Goal: Find specific page/section: Find specific page/section

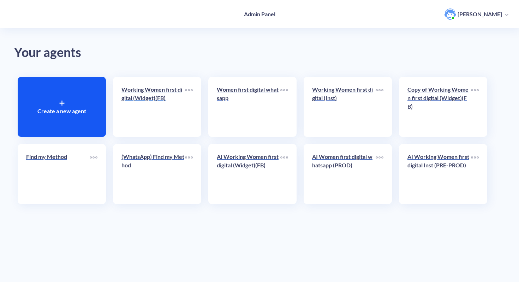
click at [168, 96] on p "Working Women first digital (Widget)(FB)" at bounding box center [154, 93] width 64 height 17
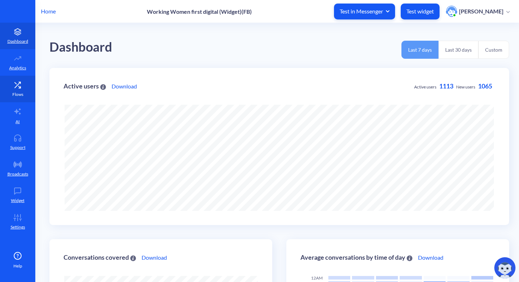
scroll to position [282, 519]
click at [23, 89] on link "Flows" at bounding box center [17, 89] width 35 height 26
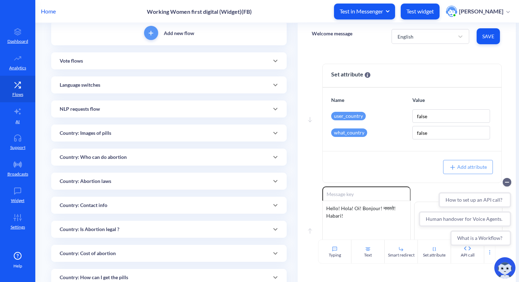
click at [101, 201] on p "Country: Contact info" at bounding box center [84, 204] width 48 height 7
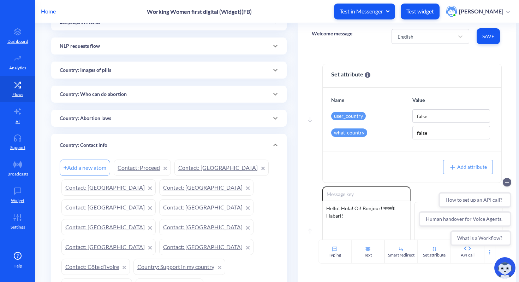
scroll to position [115, 0]
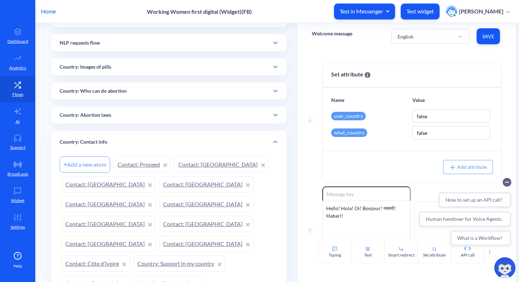
click at [156, 235] on link "Contact: [GEOGRAPHIC_DATA]" at bounding box center [108, 243] width 94 height 16
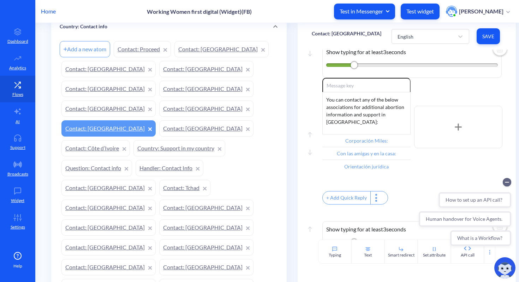
scroll to position [248, 0]
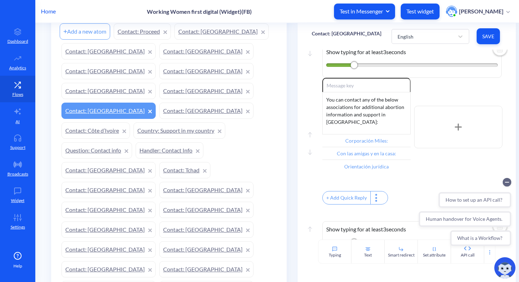
click at [156, 241] on link "Contact: [GEOGRAPHIC_DATA]" at bounding box center [108, 249] width 94 height 16
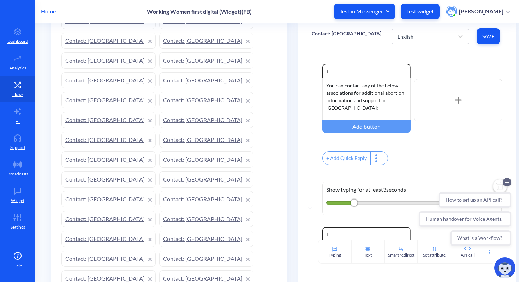
scroll to position [567, 0]
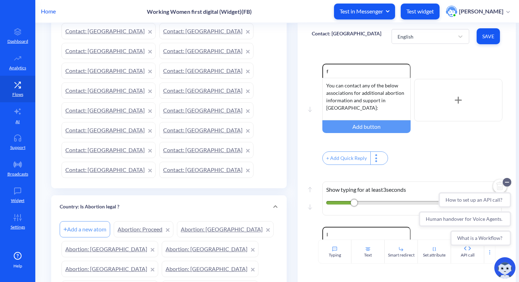
scroll to position [699, 0]
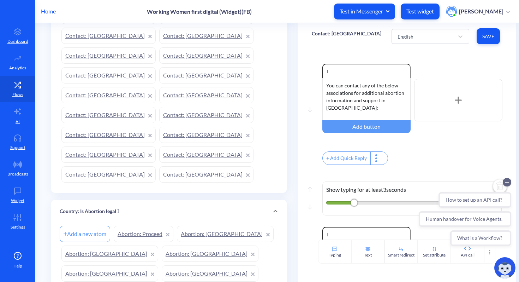
click at [269, 207] on span at bounding box center [275, 211] width 17 height 8
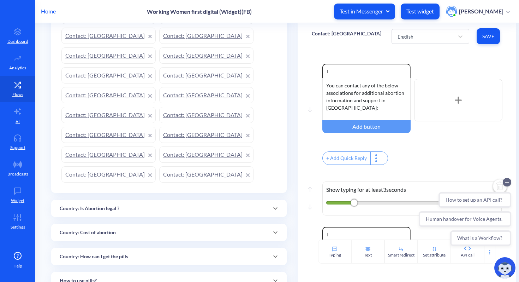
click at [100, 248] on div "Country: How can I get the pills" at bounding box center [169, 256] width 236 height 17
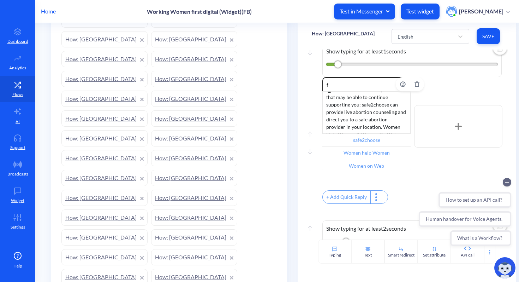
scroll to position [64, 0]
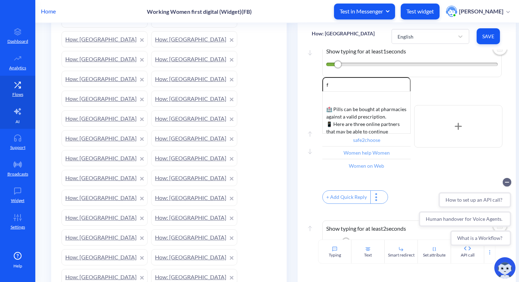
click at [16, 106] on link "AI" at bounding box center [17, 115] width 35 height 26
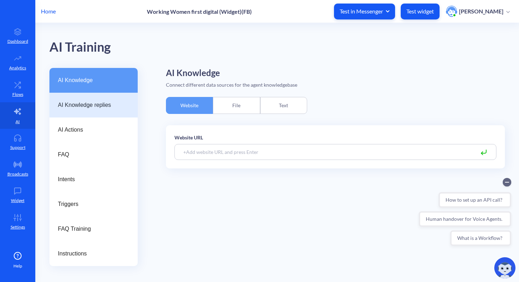
click at [103, 109] on span "AI Knowledge replies" at bounding box center [91, 105] width 66 height 8
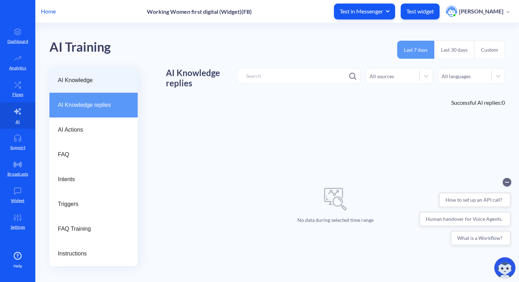
click at [94, 76] on span "AI Knowledge" at bounding box center [91, 80] width 66 height 8
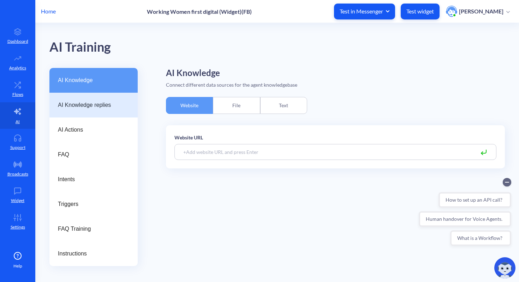
click at [94, 104] on span "AI Knowledge replies" at bounding box center [91, 105] width 66 height 8
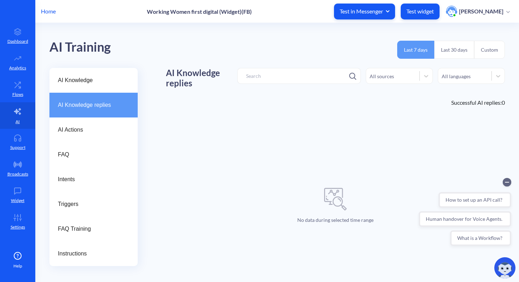
click at [52, 13] on p "Home" at bounding box center [48, 11] width 15 height 8
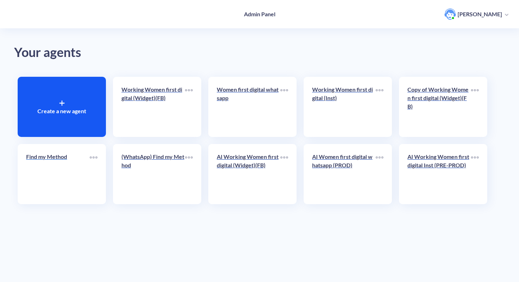
click at [59, 163] on div "Find my Method" at bounding box center [58, 159] width 64 height 14
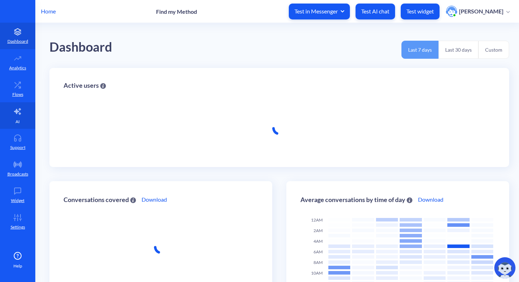
click at [21, 118] on link "AI" at bounding box center [17, 115] width 35 height 26
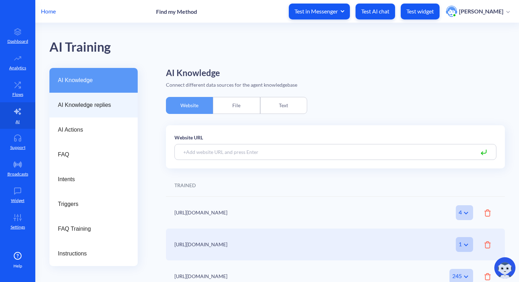
click at [97, 106] on span "AI Knowledge replies" at bounding box center [91, 105] width 66 height 8
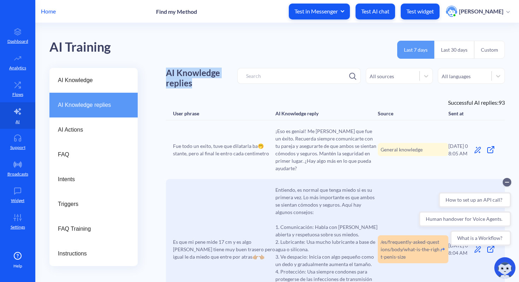
drag, startPoint x: 190, startPoint y: 82, endPoint x: 167, endPoint y: 69, distance: 25.9
click at [167, 69] on h1 "AI Knowledge replies" at bounding box center [201, 78] width 71 height 20
copy h1 "AI Knowledge replies"
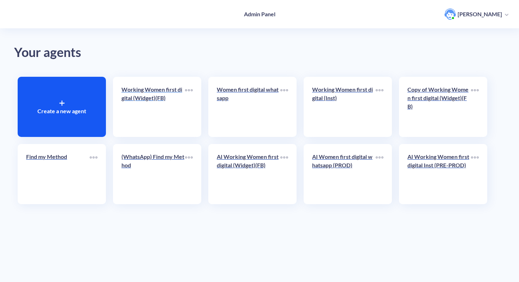
click at [178, 94] on p "Working Women first digital (Widget)(FB)" at bounding box center [154, 93] width 64 height 17
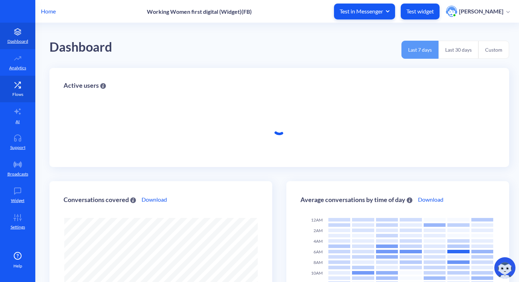
click at [8, 88] on link "Flows" at bounding box center [17, 89] width 35 height 26
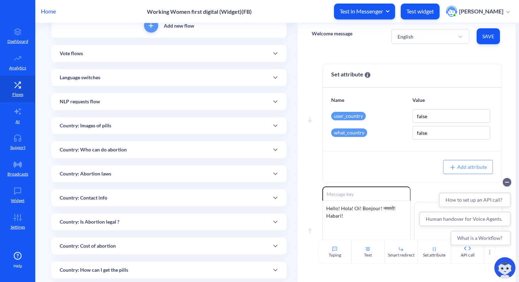
scroll to position [62, 0]
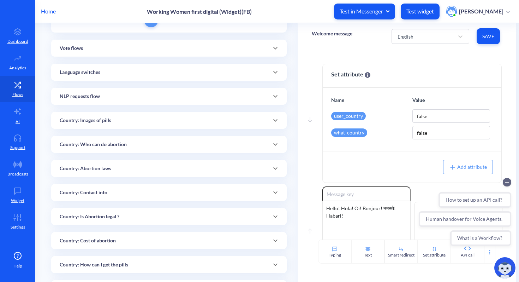
click at [100, 197] on div "Country: Contact info" at bounding box center [169, 192] width 236 height 17
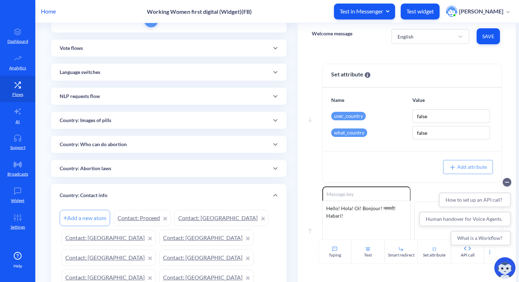
click at [156, 249] on link "Contact: [GEOGRAPHIC_DATA]" at bounding box center [108, 257] width 94 height 16
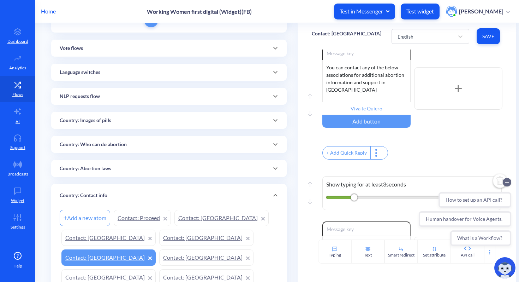
scroll to position [53, 0]
